Goal: Transaction & Acquisition: Obtain resource

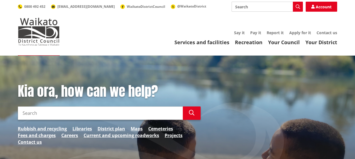
click at [244, 5] on input "Search" at bounding box center [267, 7] width 71 height 10
type input "papakainga"
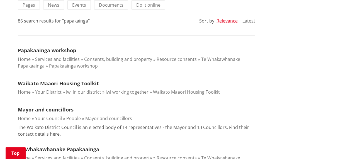
scroll to position [139, 0]
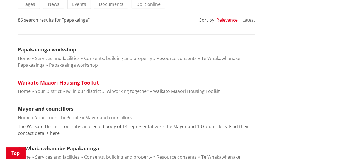
click at [86, 82] on link "Waikato Maaori Housing Toolkit" at bounding box center [58, 82] width 81 height 7
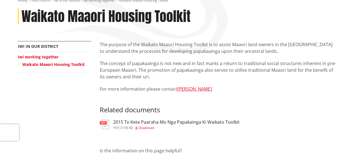
scroll to position [84, 0]
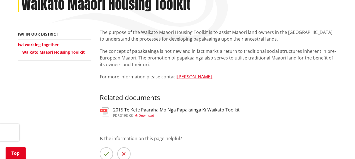
click at [154, 115] on span "Download" at bounding box center [147, 115] width 16 height 5
